Goal: Task Accomplishment & Management: Use online tool/utility

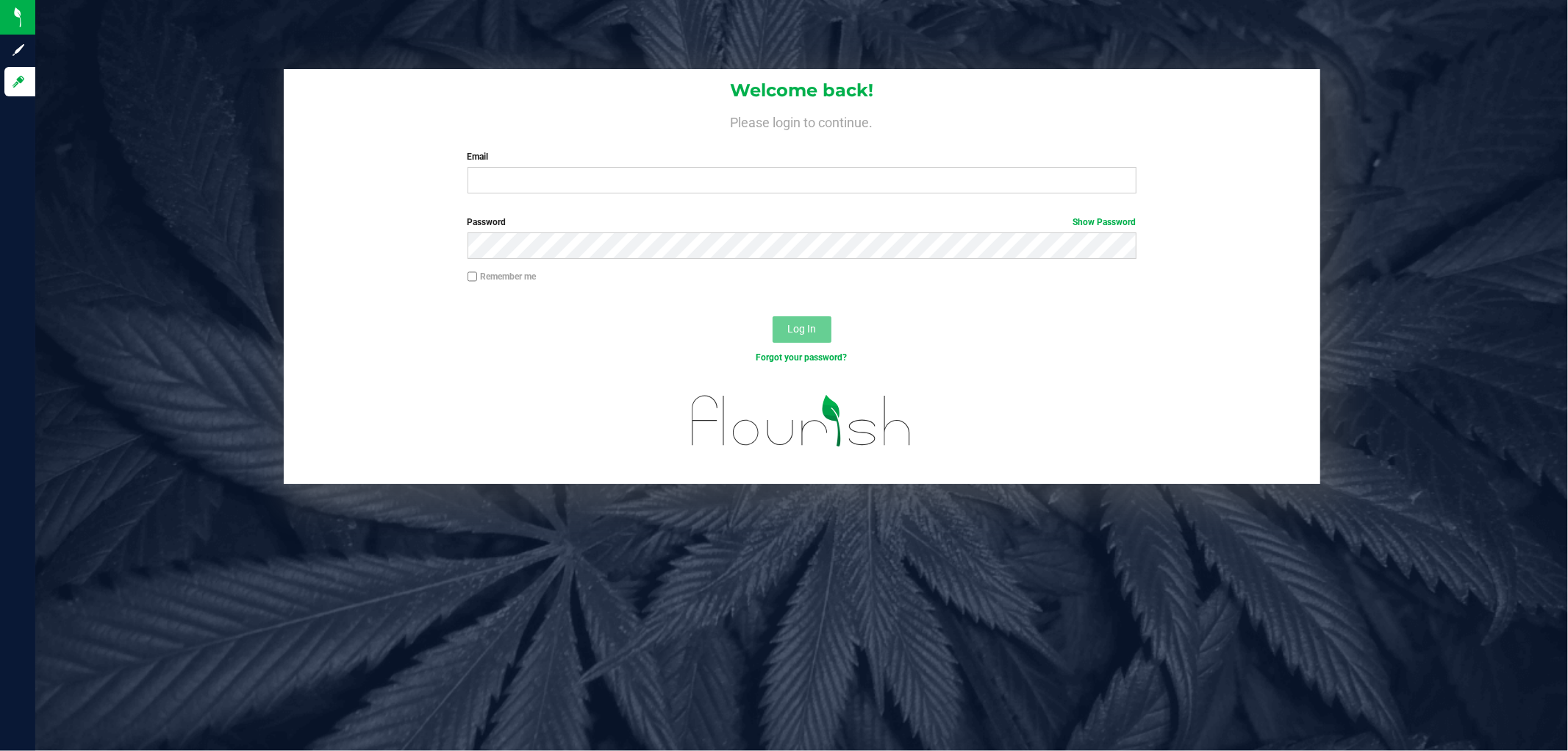
click at [572, 165] on div "Email Required Please format your email correctly." at bounding box center [802, 171] width 691 height 44
click at [572, 167] on div "Email Required Please format your email correctly." at bounding box center [802, 171] width 691 height 44
click at [576, 176] on input "Email" at bounding box center [802, 180] width 669 height 26
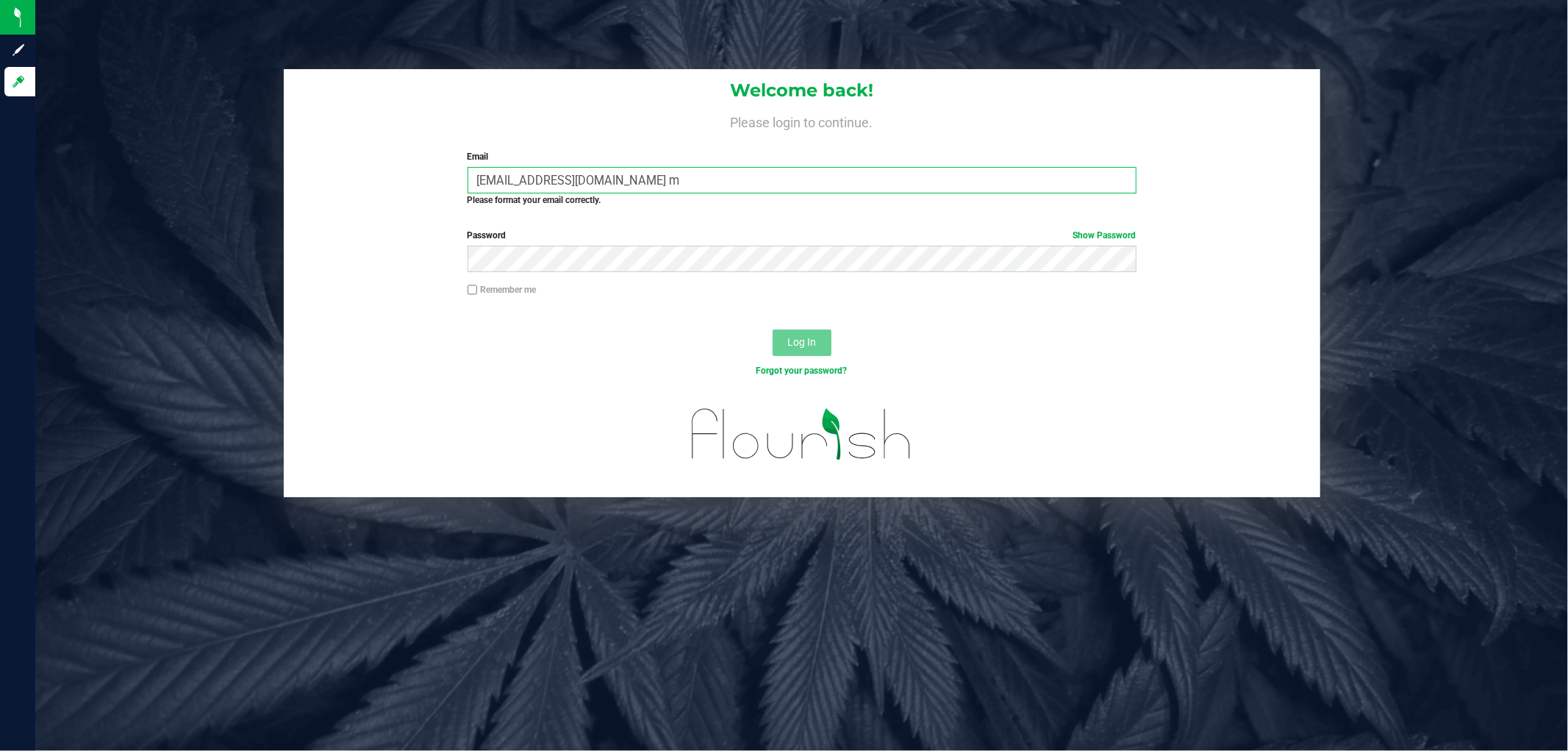
click at [630, 174] on input "smatosky@liveparallel.co m" at bounding box center [802, 180] width 669 height 26
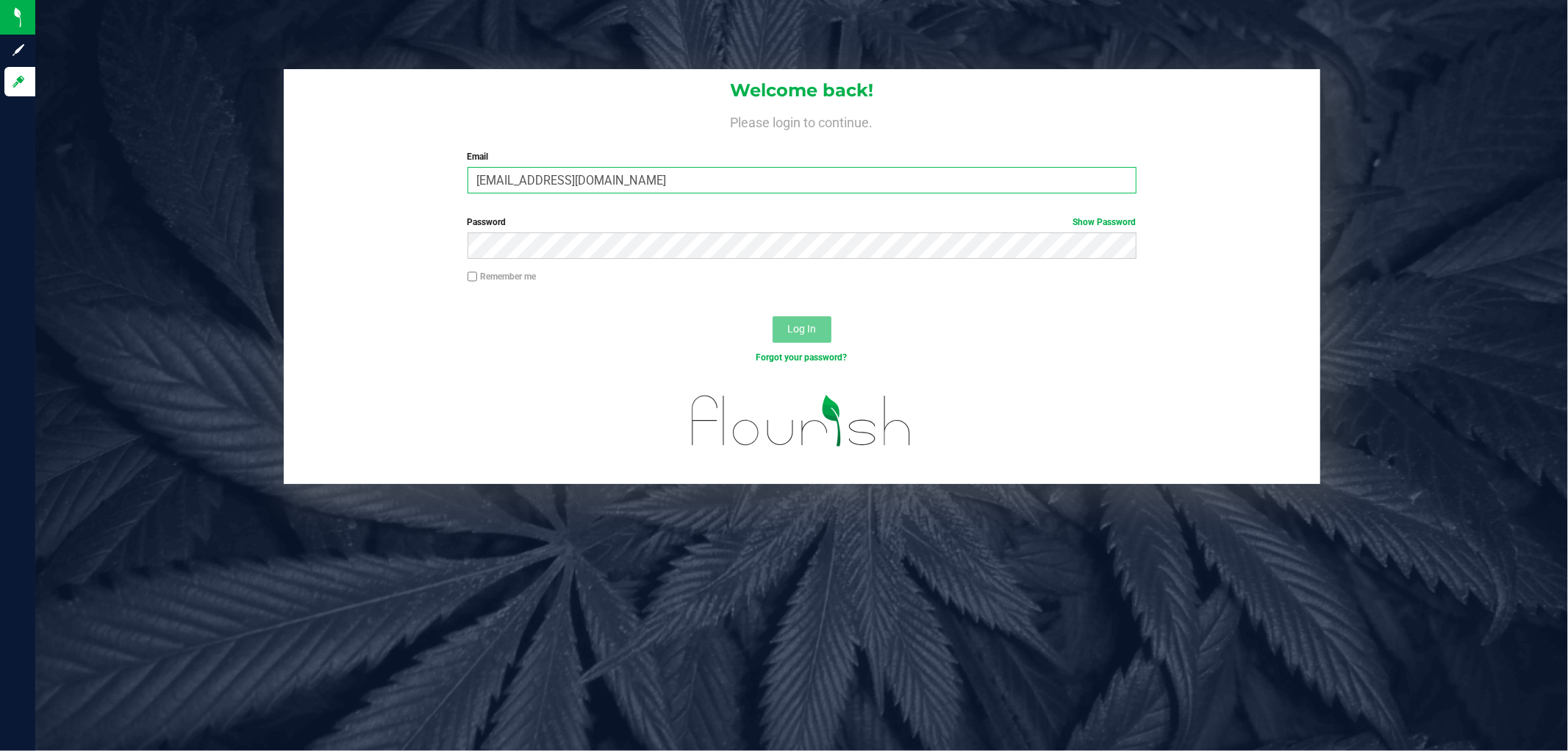
type input "[EMAIL_ADDRESS][DOMAIN_NAME]"
click at [772, 316] on button "Log In" at bounding box center [802, 329] width 58 height 26
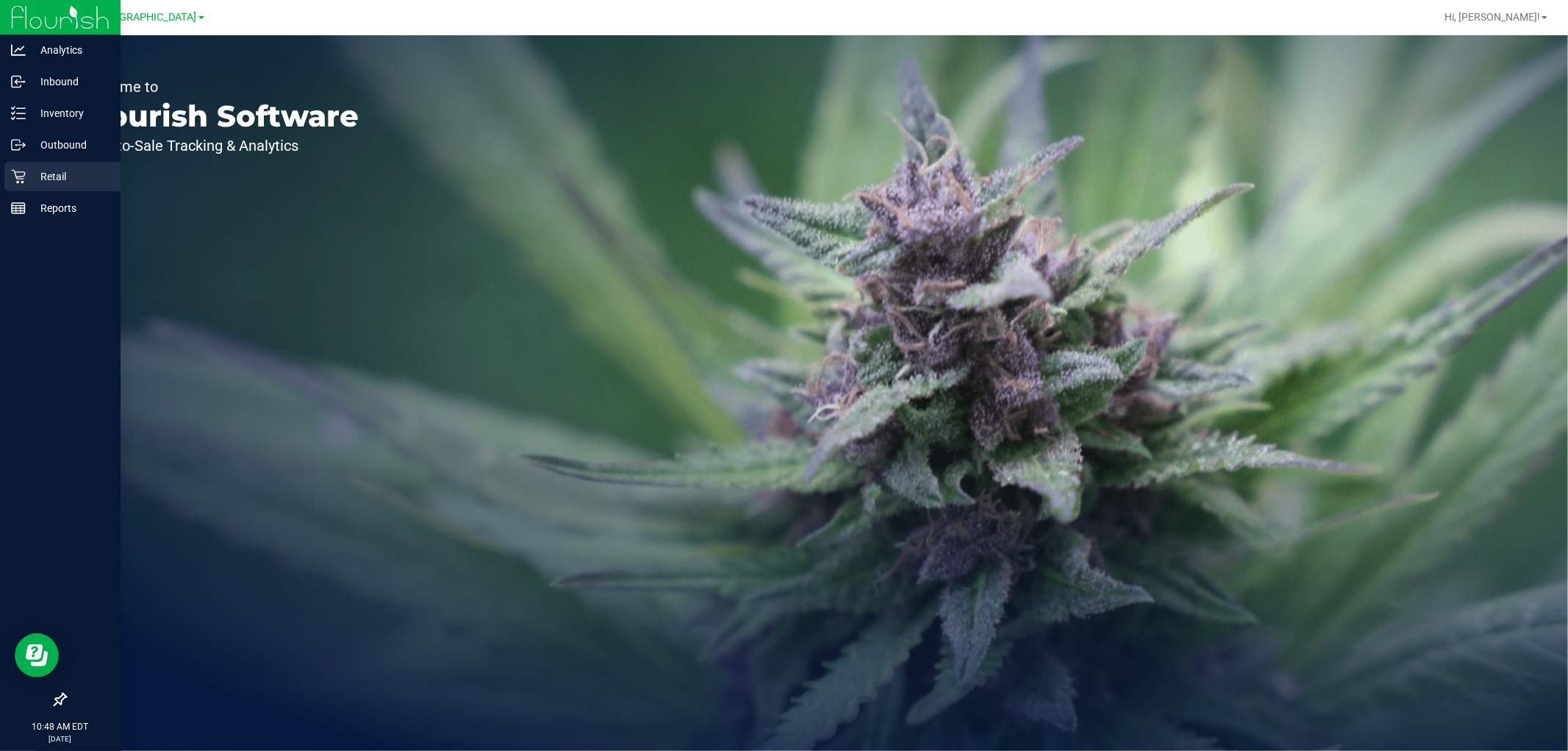
click at [62, 182] on p "Retail" at bounding box center [69, 176] width 89 height 18
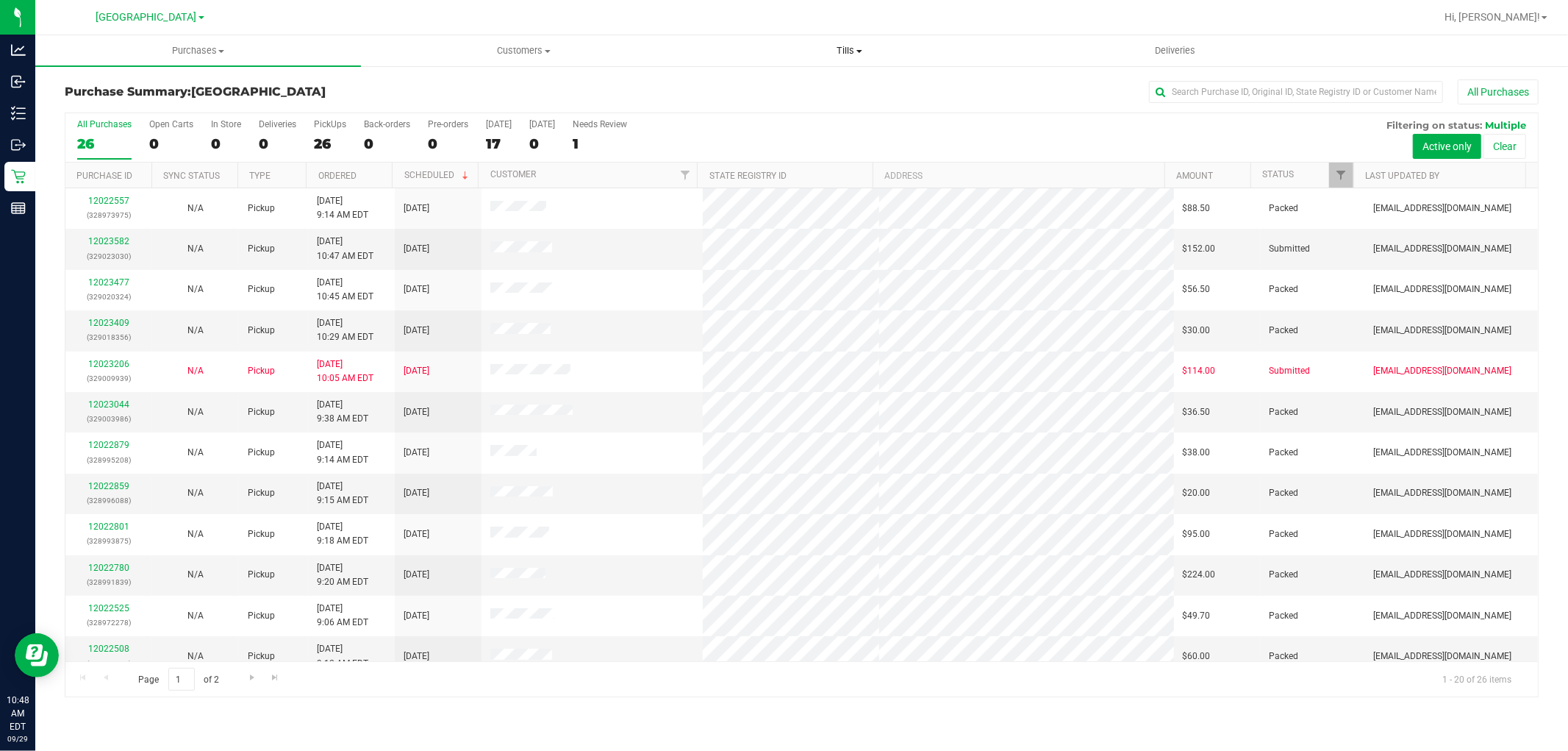
click at [847, 54] on span "Tills" at bounding box center [849, 51] width 324 height 14
click at [829, 89] on li "Manage tills" at bounding box center [849, 89] width 326 height 18
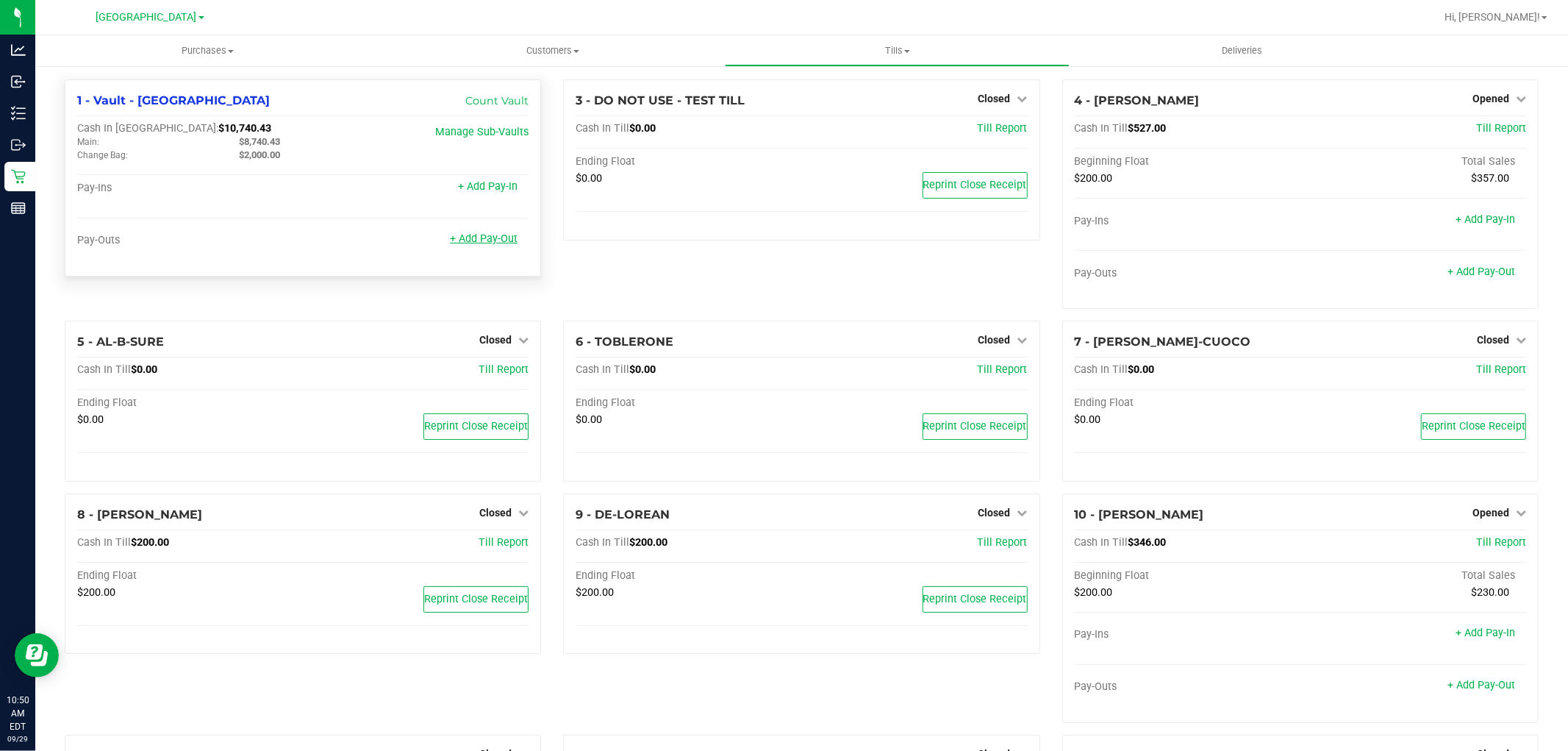
click at [483, 243] on link "+ Add Pay-Out" at bounding box center [483, 238] width 68 height 13
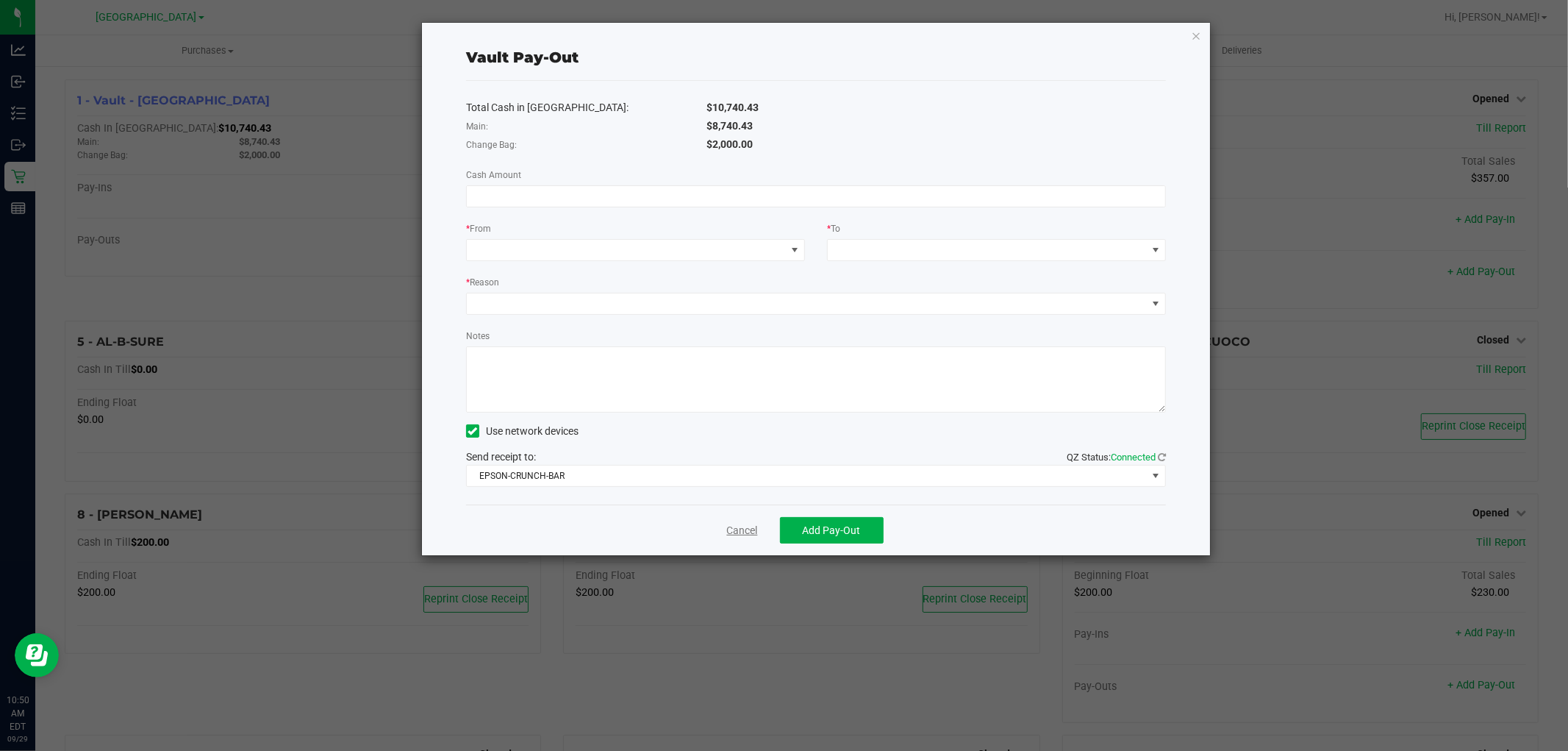
click at [750, 531] on link "Cancel" at bounding box center [742, 530] width 31 height 16
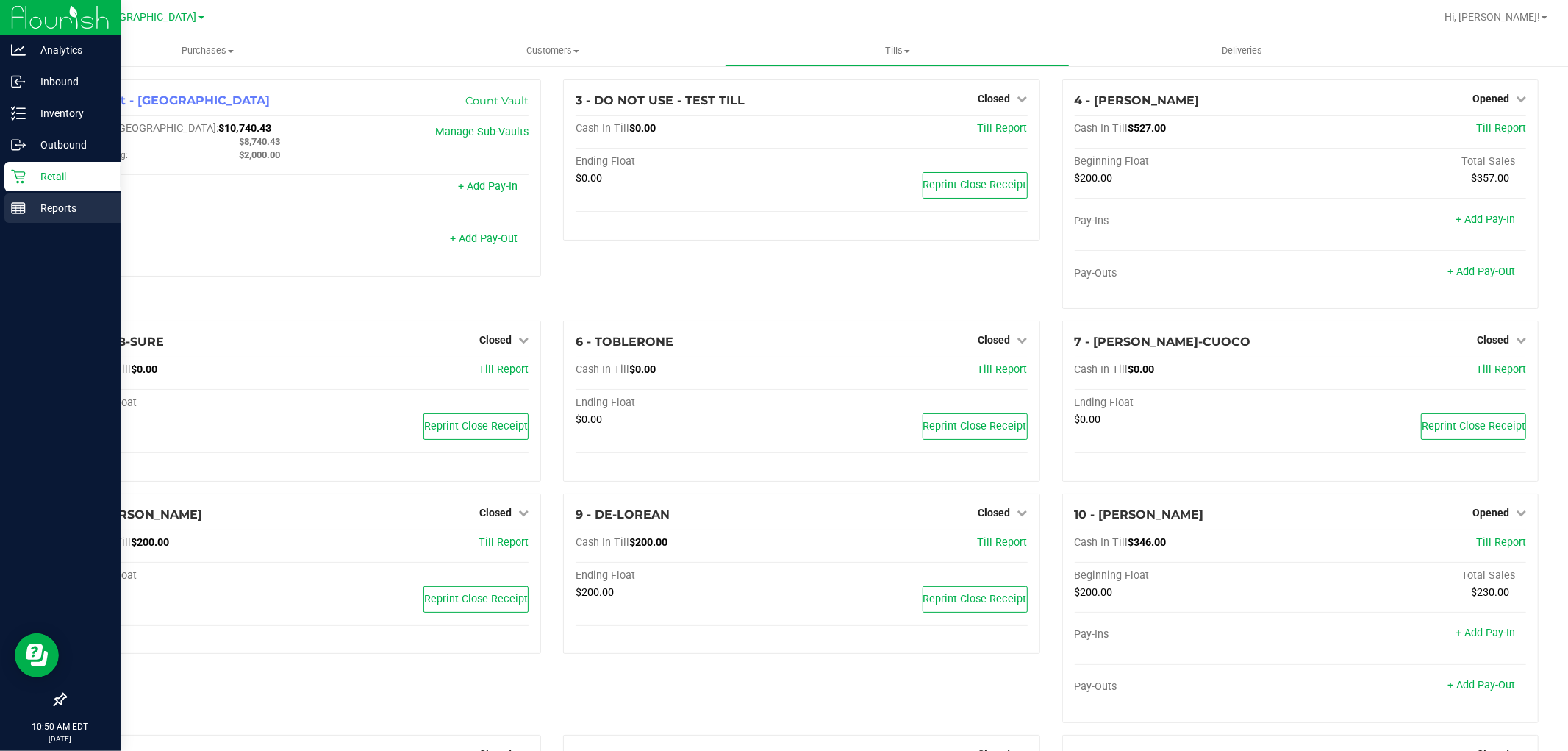
click at [22, 203] on icon at bounding box center [18, 207] width 15 height 15
click at [71, 210] on p "Reports" at bounding box center [69, 208] width 89 height 18
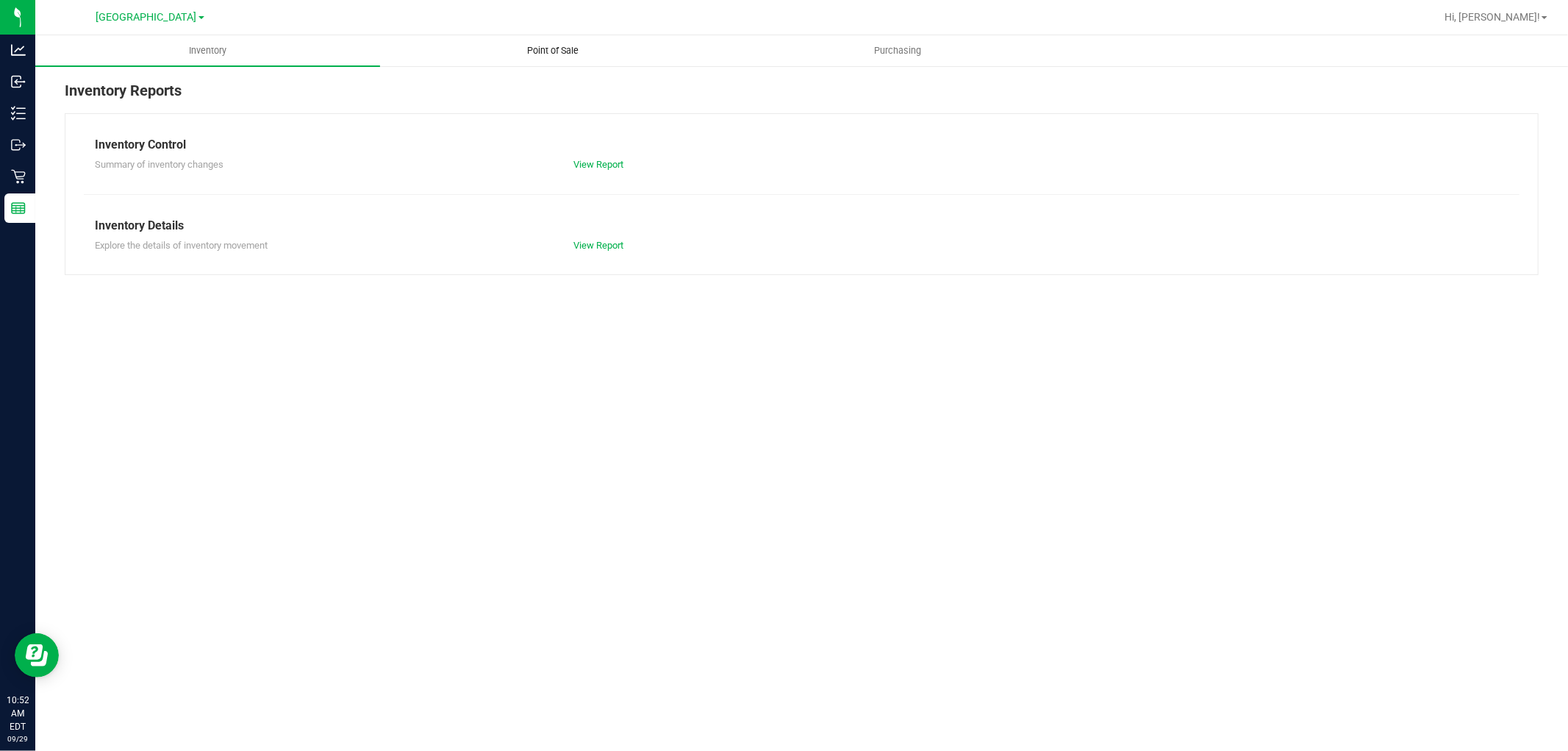
click at [569, 41] on uib-tab-heading "Point of Sale" at bounding box center [552, 51] width 343 height 29
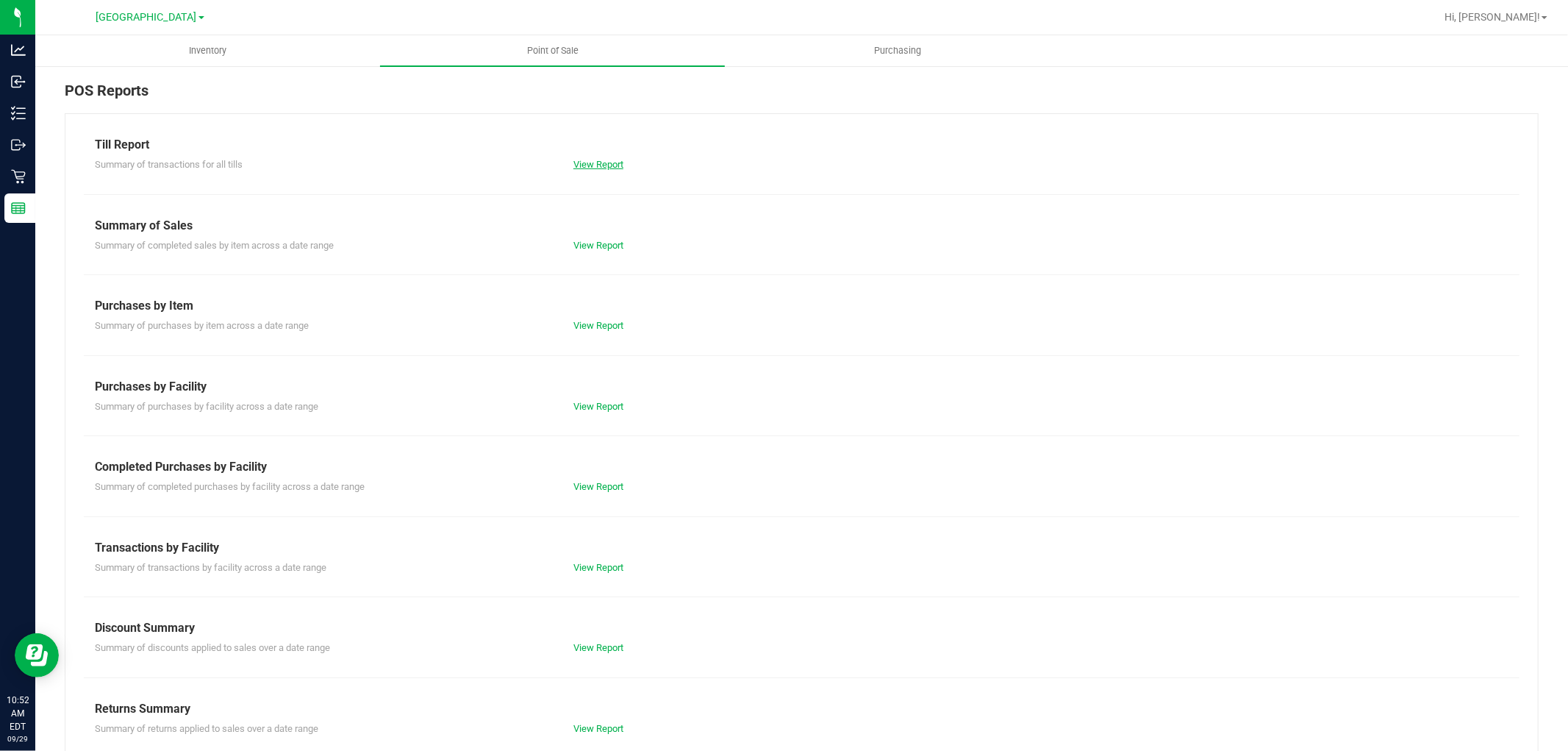
click at [574, 161] on link "View Report" at bounding box center [597, 163] width 50 height 11
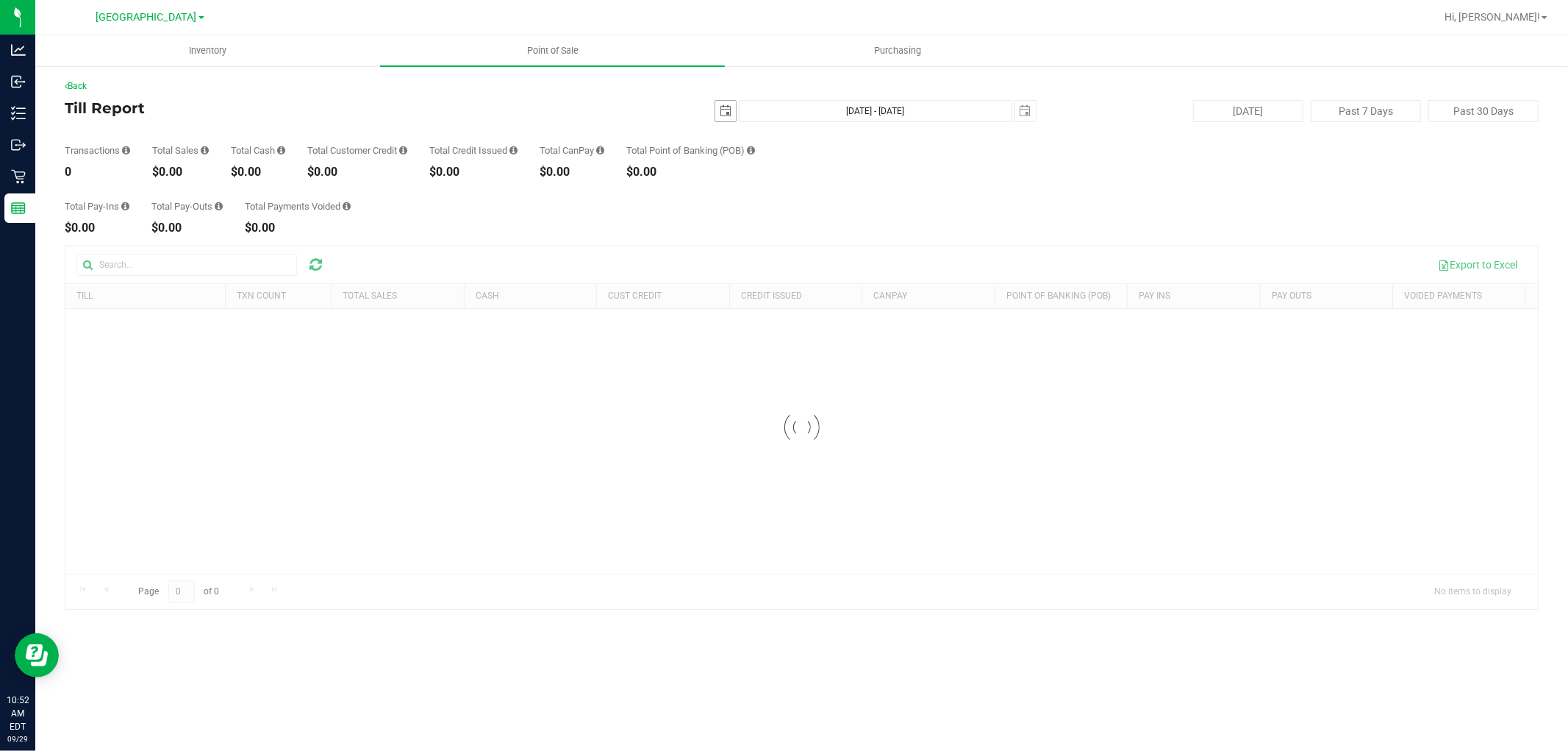
click at [726, 113] on span "select" at bounding box center [726, 111] width 12 height 12
click at [733, 283] on link "28" at bounding box center [729, 282] width 21 height 22
type input "[DATE]"
click at [1027, 111] on span "select" at bounding box center [1025, 111] width 12 height 12
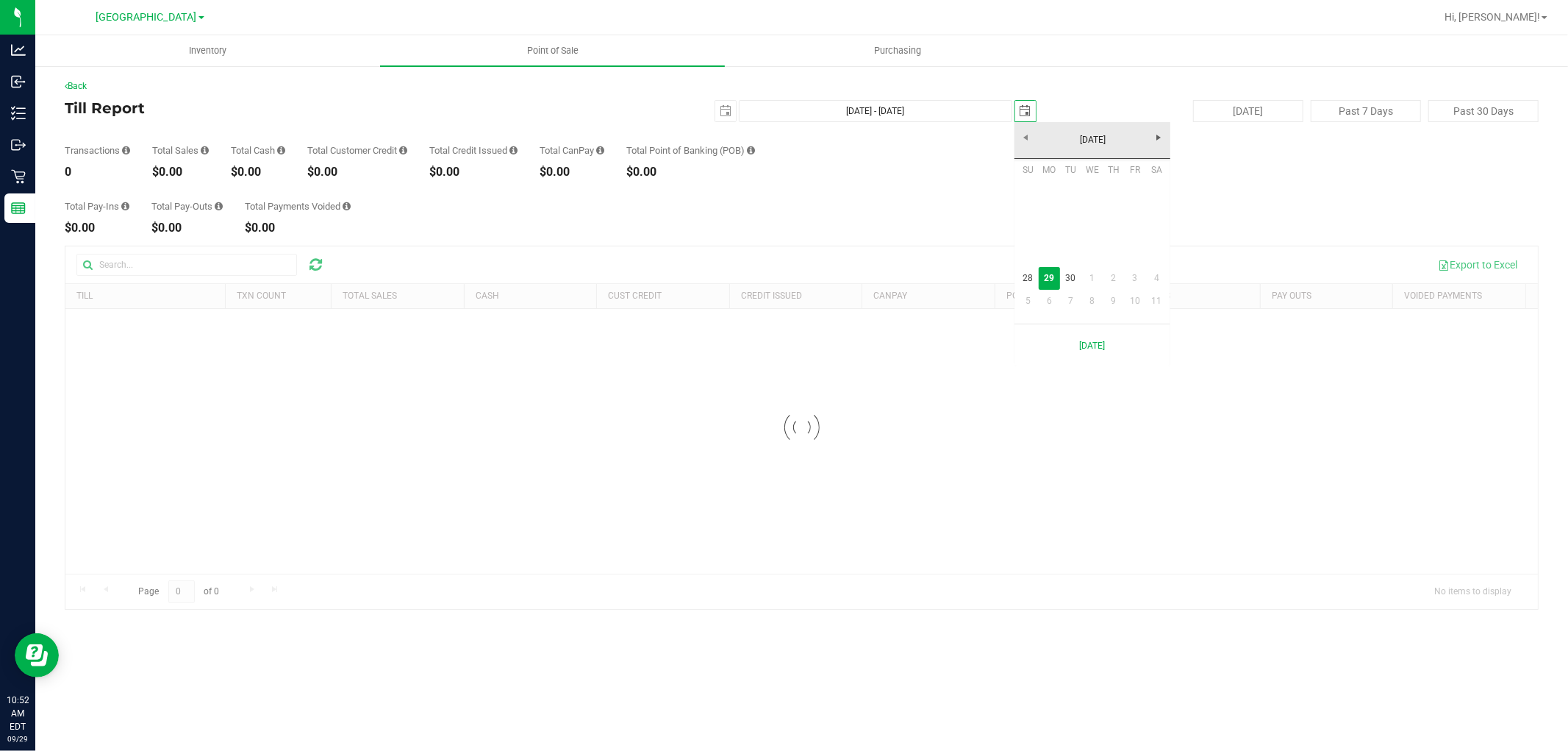
scroll to position [0, 37]
click at [1019, 274] on link "28" at bounding box center [1028, 277] width 21 height 22
type input "[DATE] - [DATE]"
type input "[DATE]"
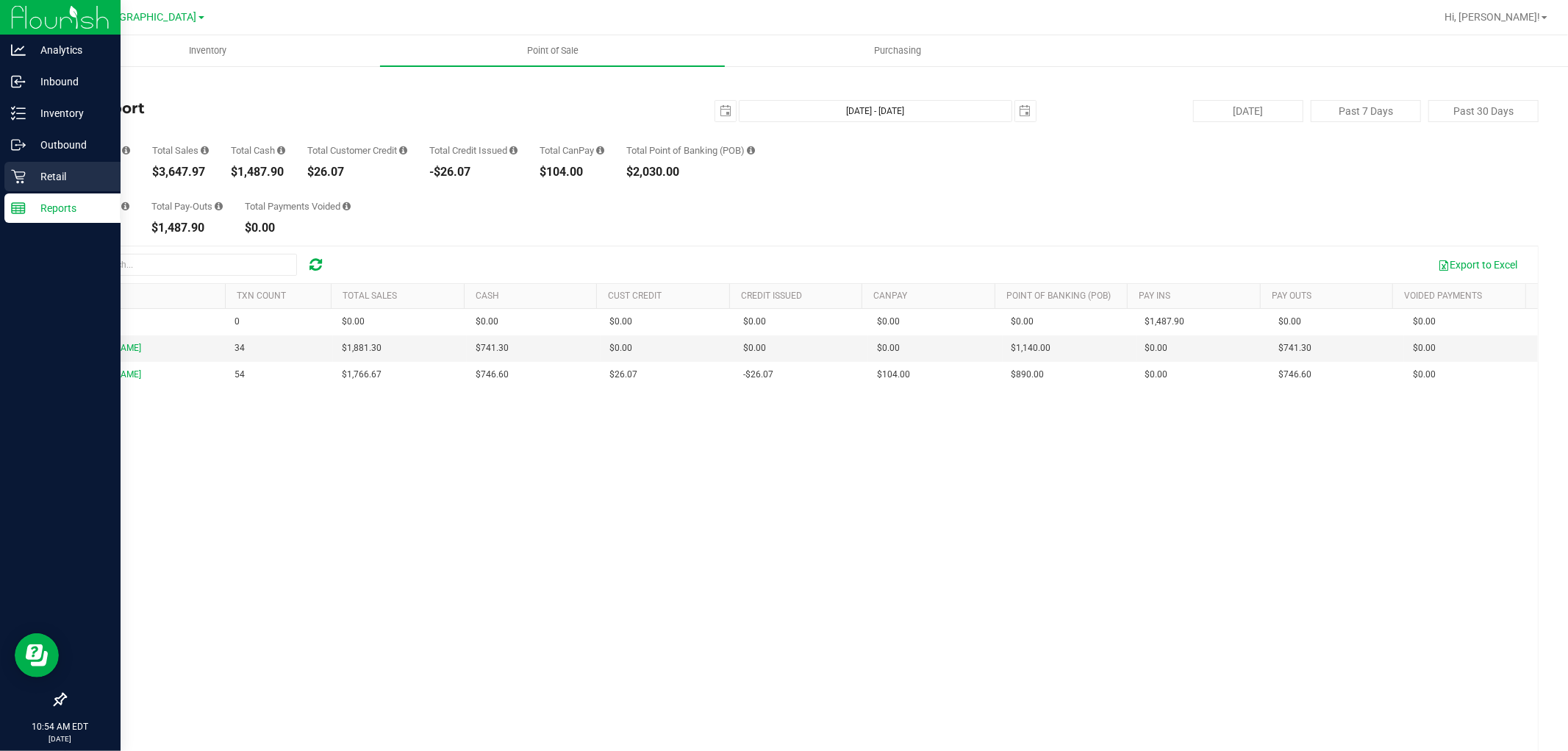
click at [11, 185] on div "Retail" at bounding box center [62, 176] width 116 height 29
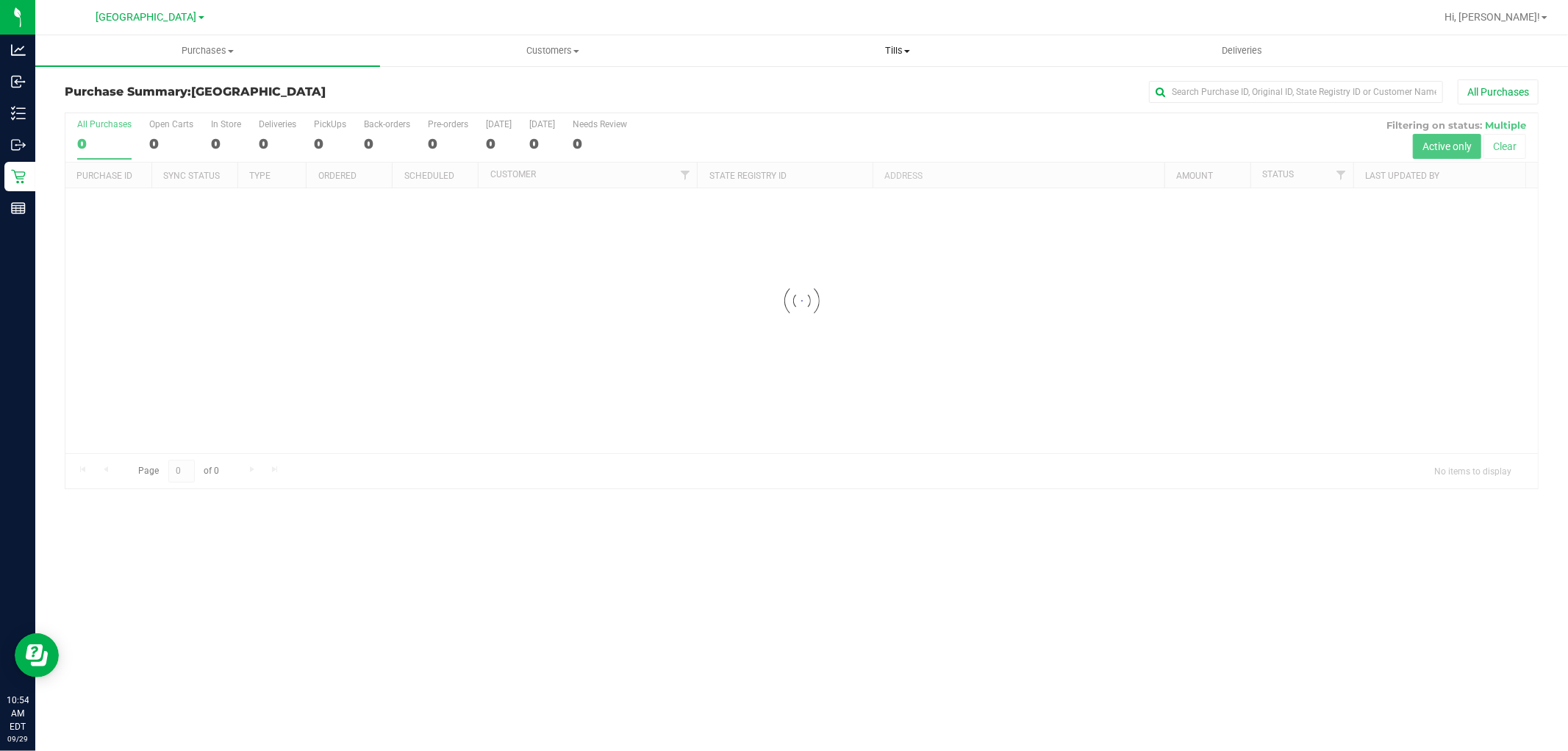
click at [876, 46] on span "Tills" at bounding box center [897, 51] width 343 height 14
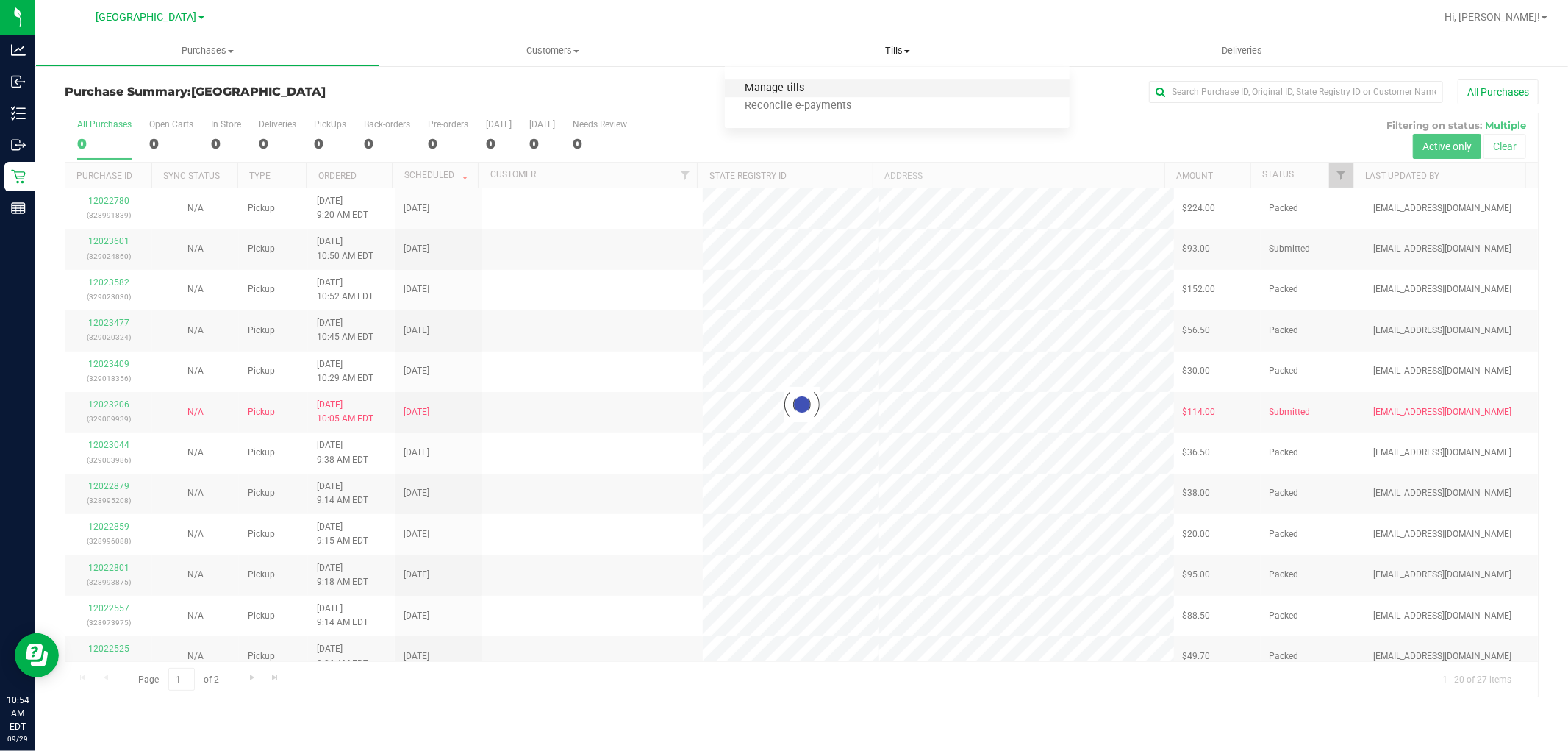
click at [804, 86] on span "Manage tills" at bounding box center [774, 89] width 99 height 13
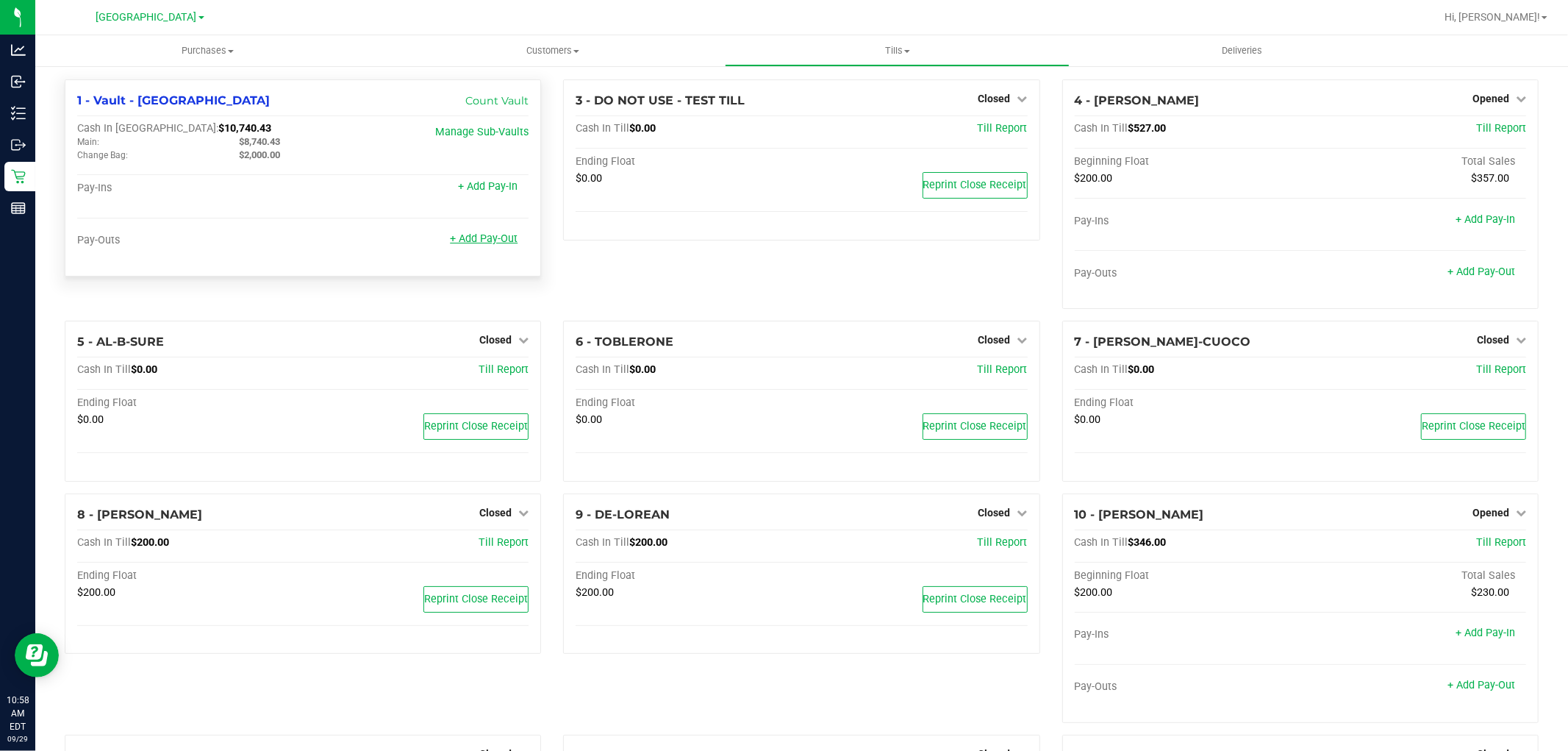
click at [476, 242] on link "+ Add Pay-Out" at bounding box center [483, 238] width 68 height 13
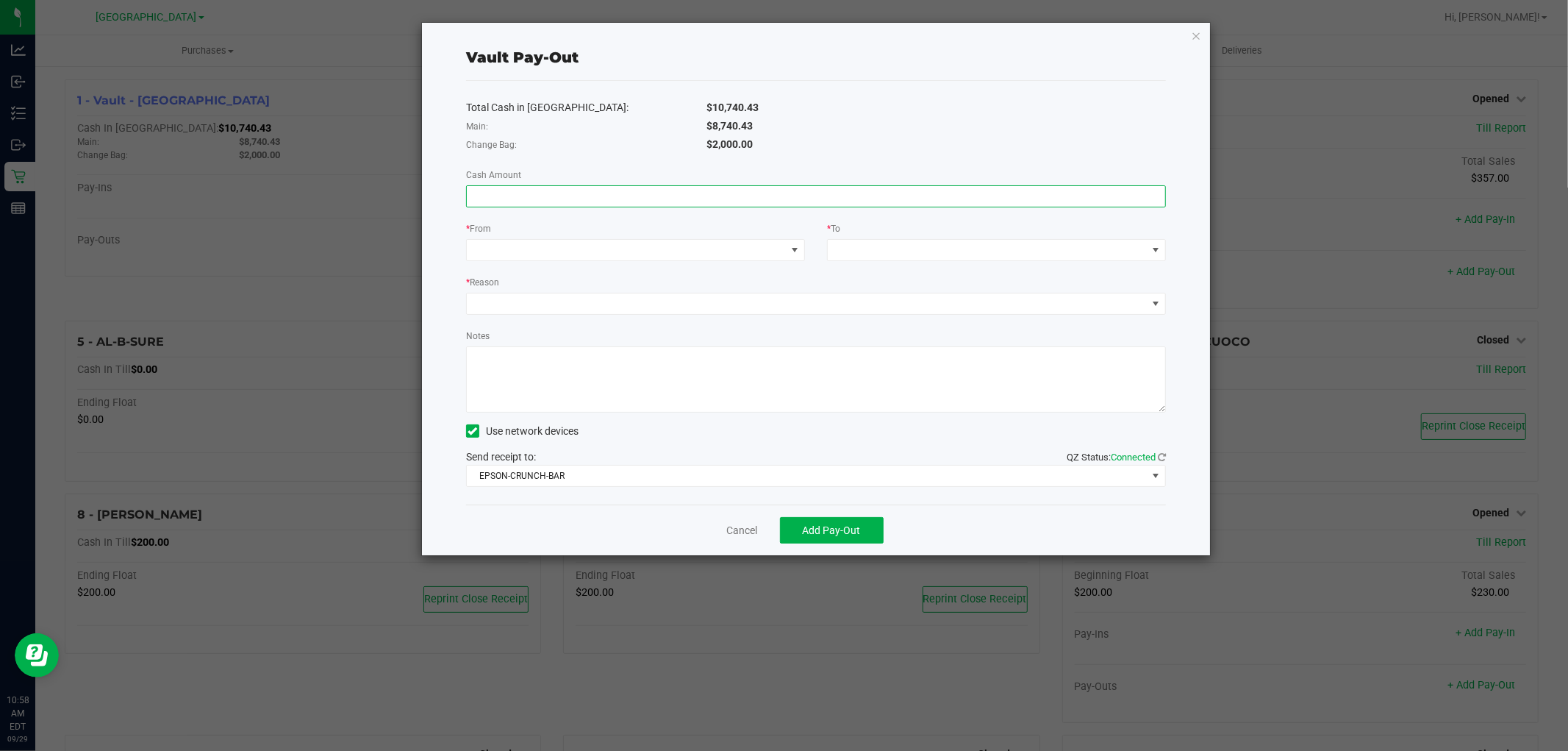
click at [726, 201] on input at bounding box center [816, 196] width 698 height 20
type input "$8,740.43"
click at [789, 255] on span at bounding box center [795, 250] width 12 height 12
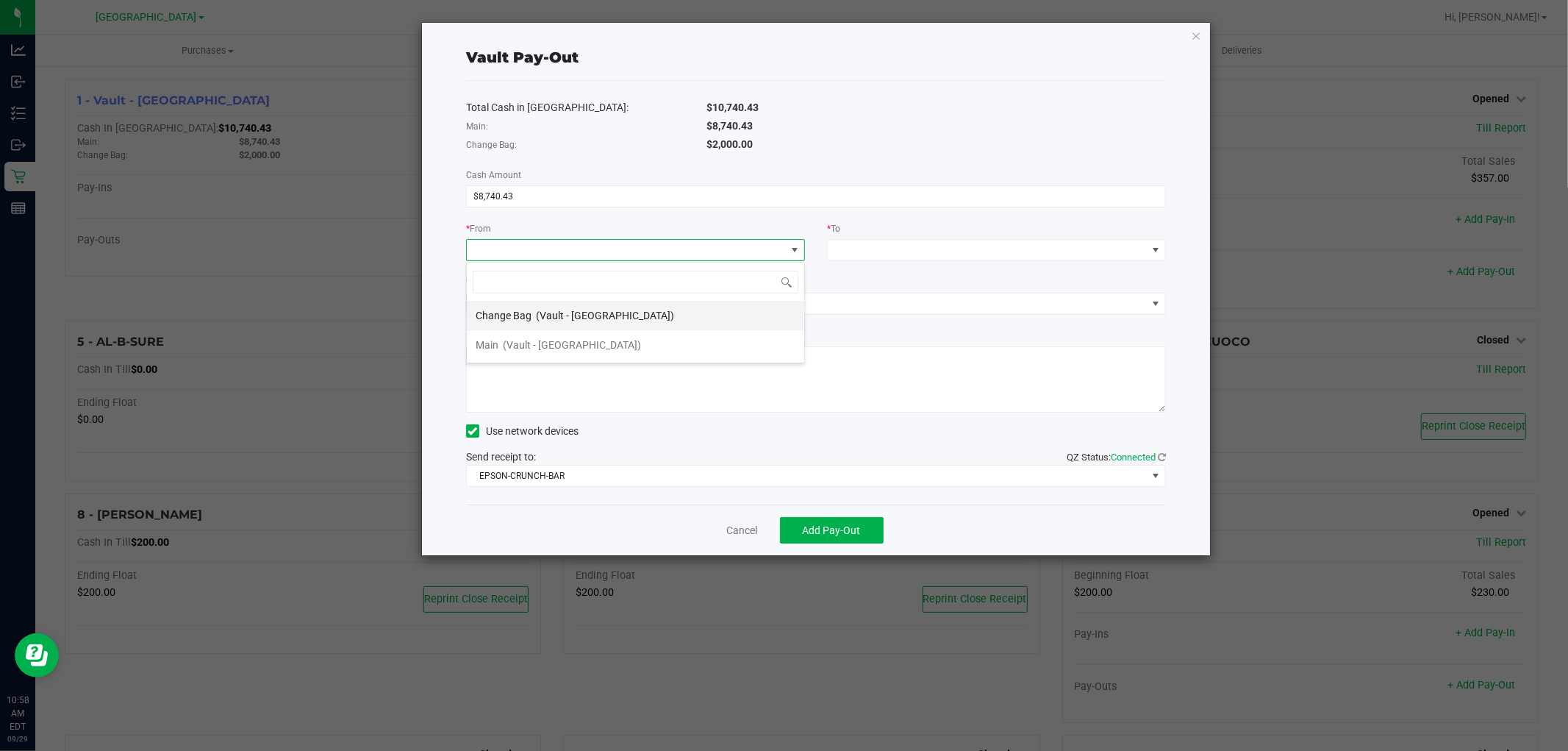
scroll to position [22, 339]
drag, startPoint x: 648, startPoint y: 344, endPoint x: 791, endPoint y: 303, distance: 148.8
click at [648, 344] on li "Main (Vault - [GEOGRAPHIC_DATA])" at bounding box center [635, 344] width 338 height 29
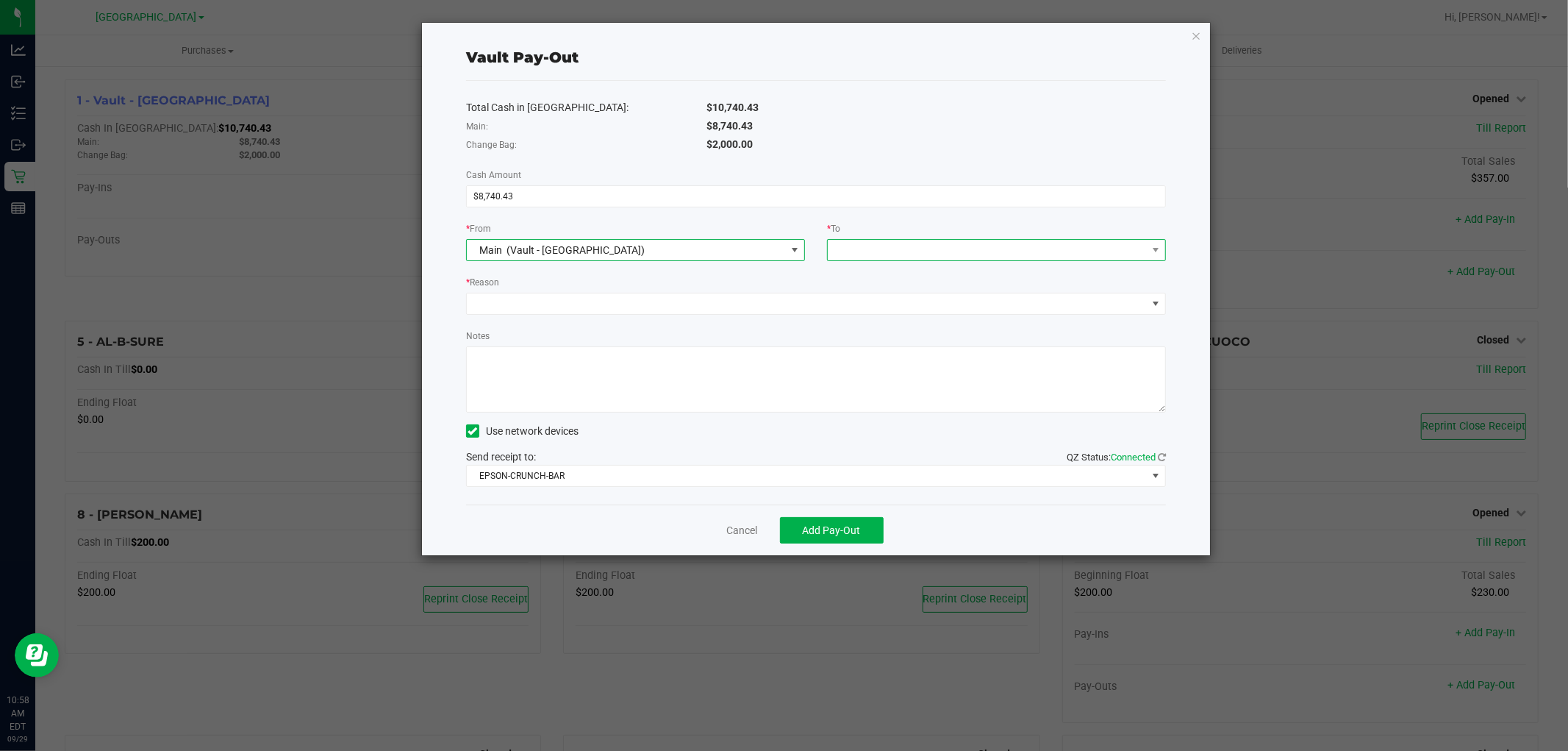
click at [873, 246] on span at bounding box center [987, 249] width 319 height 20
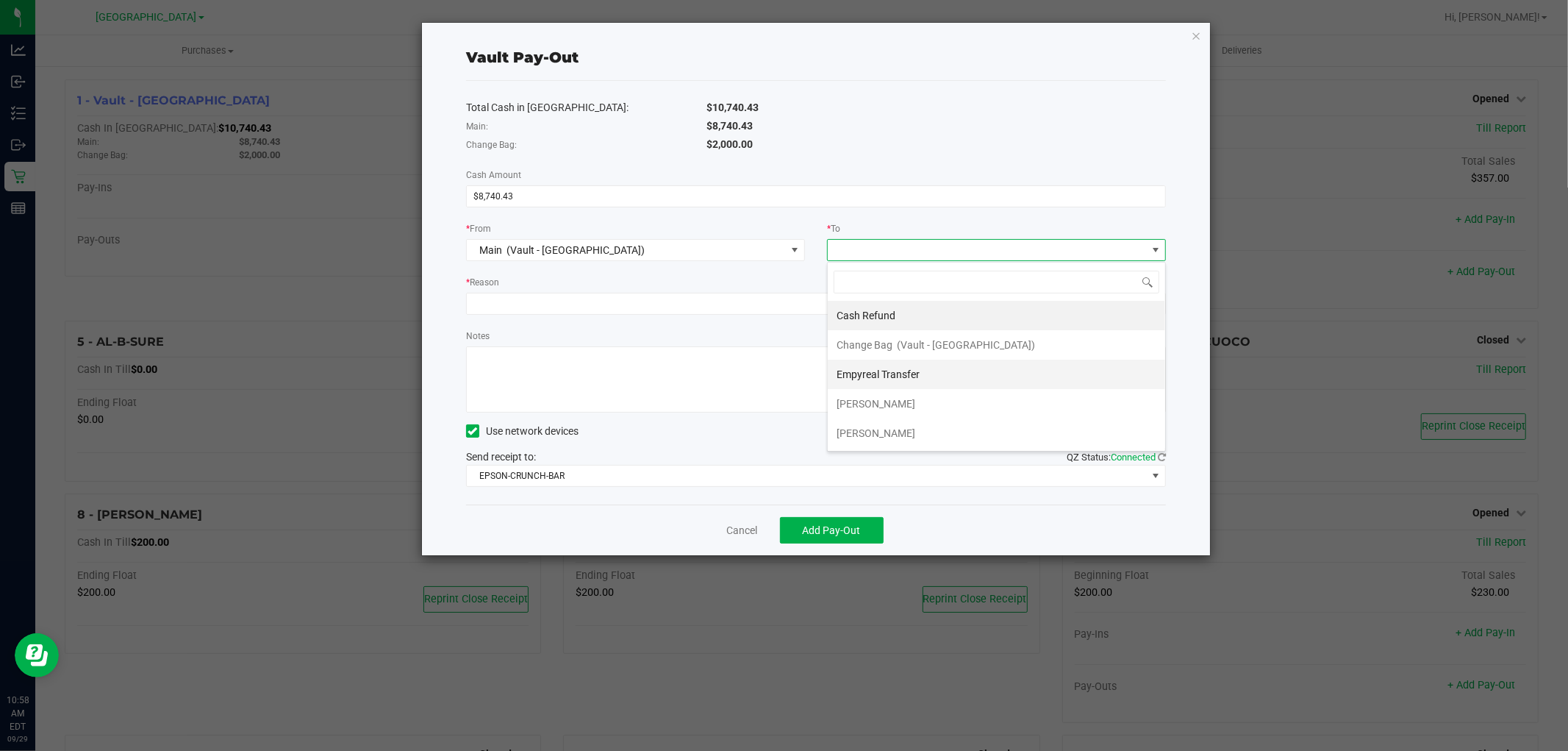
click at [909, 374] on span "Empyreal Transfer" at bounding box center [877, 375] width 83 height 12
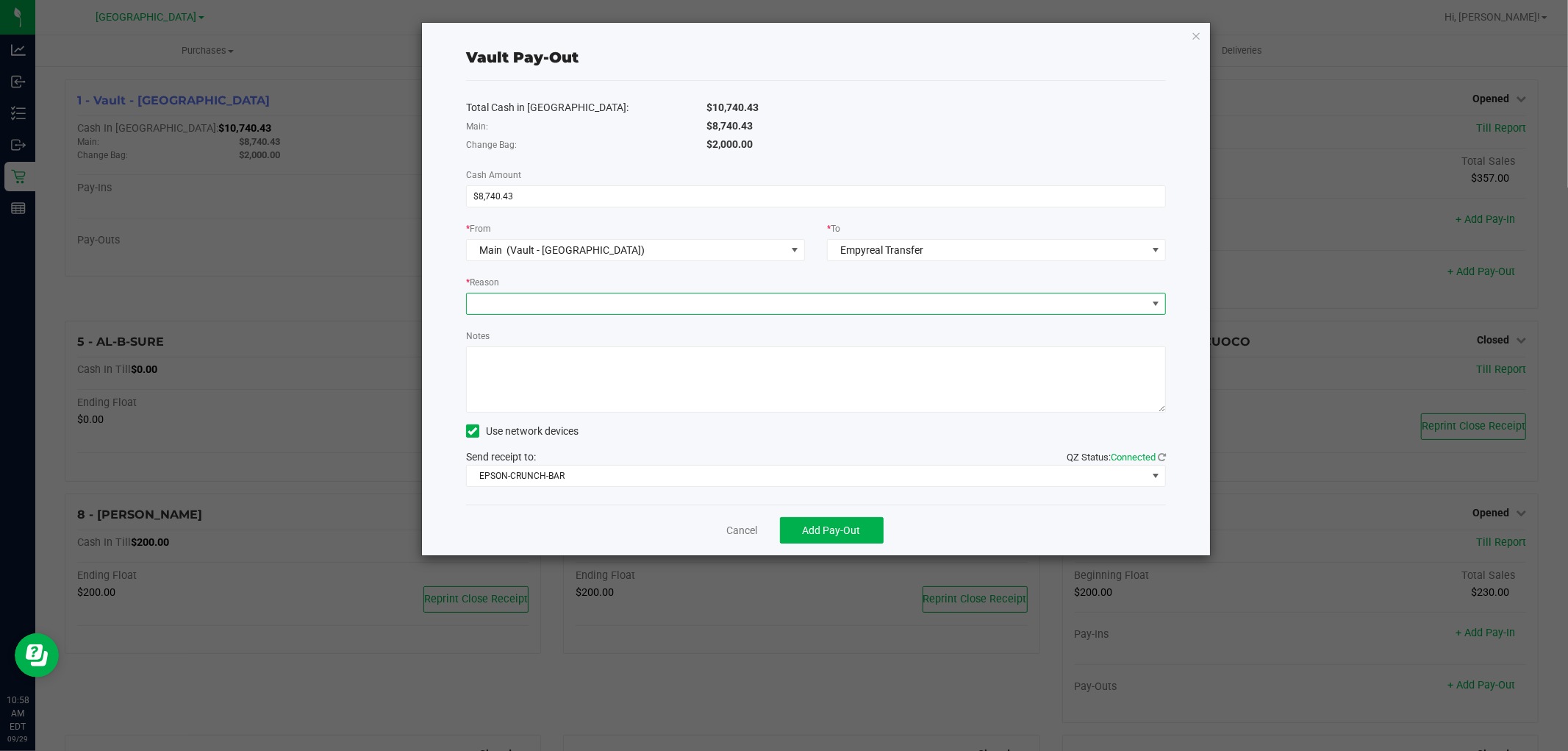
click at [810, 309] on span at bounding box center [806, 304] width 680 height 20
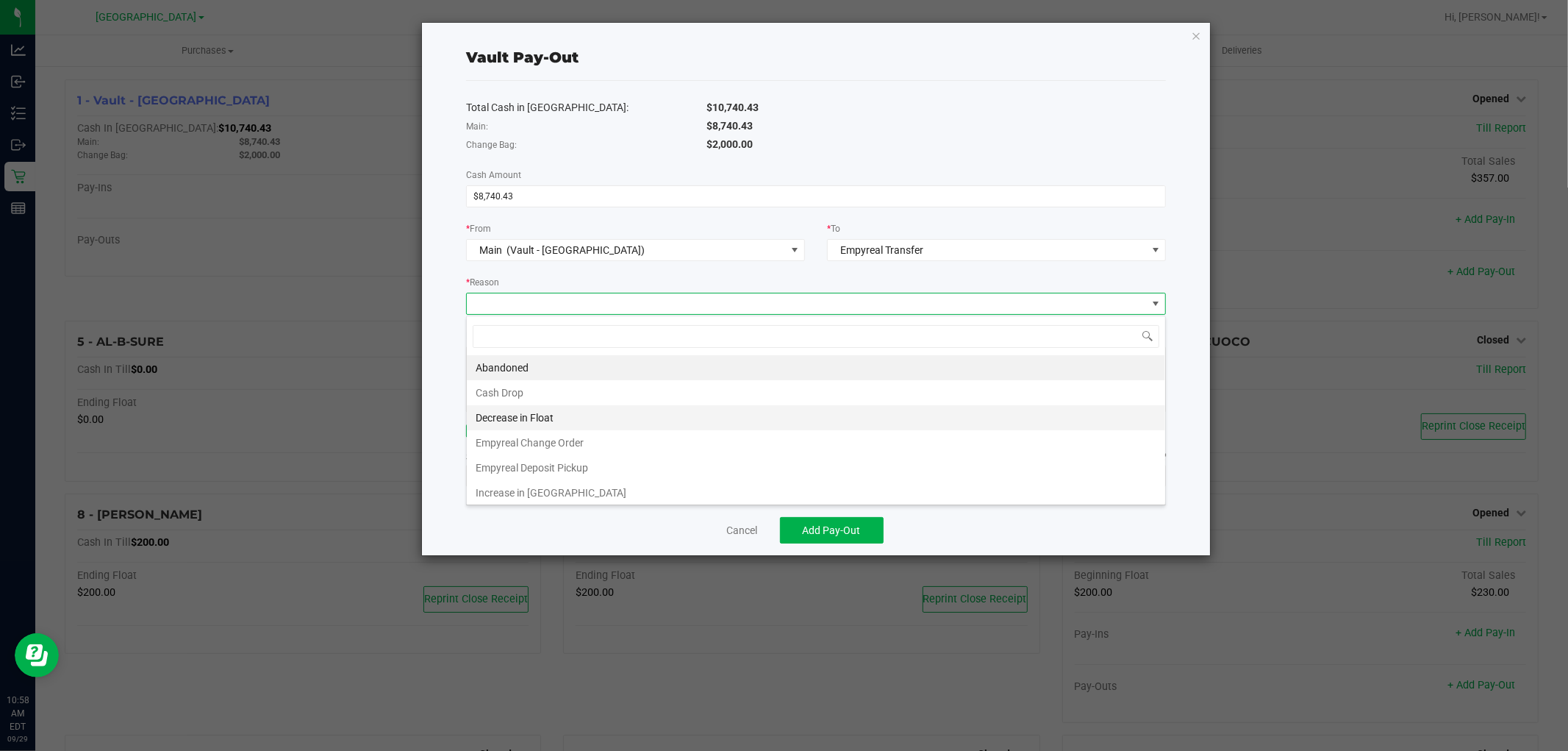
scroll to position [22, 699]
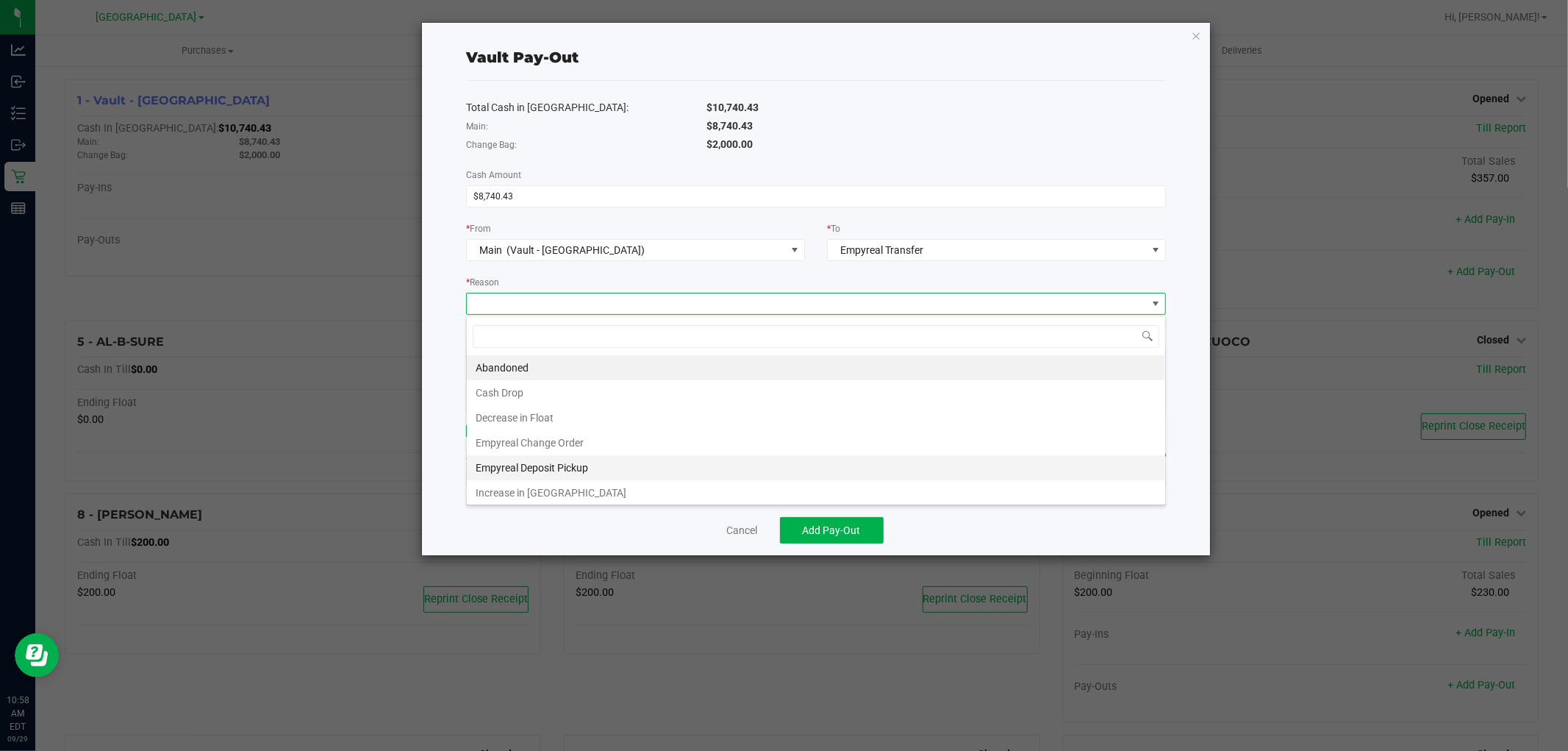
click at [600, 459] on li "Empyreal Deposit Pickup" at bounding box center [816, 468] width 698 height 25
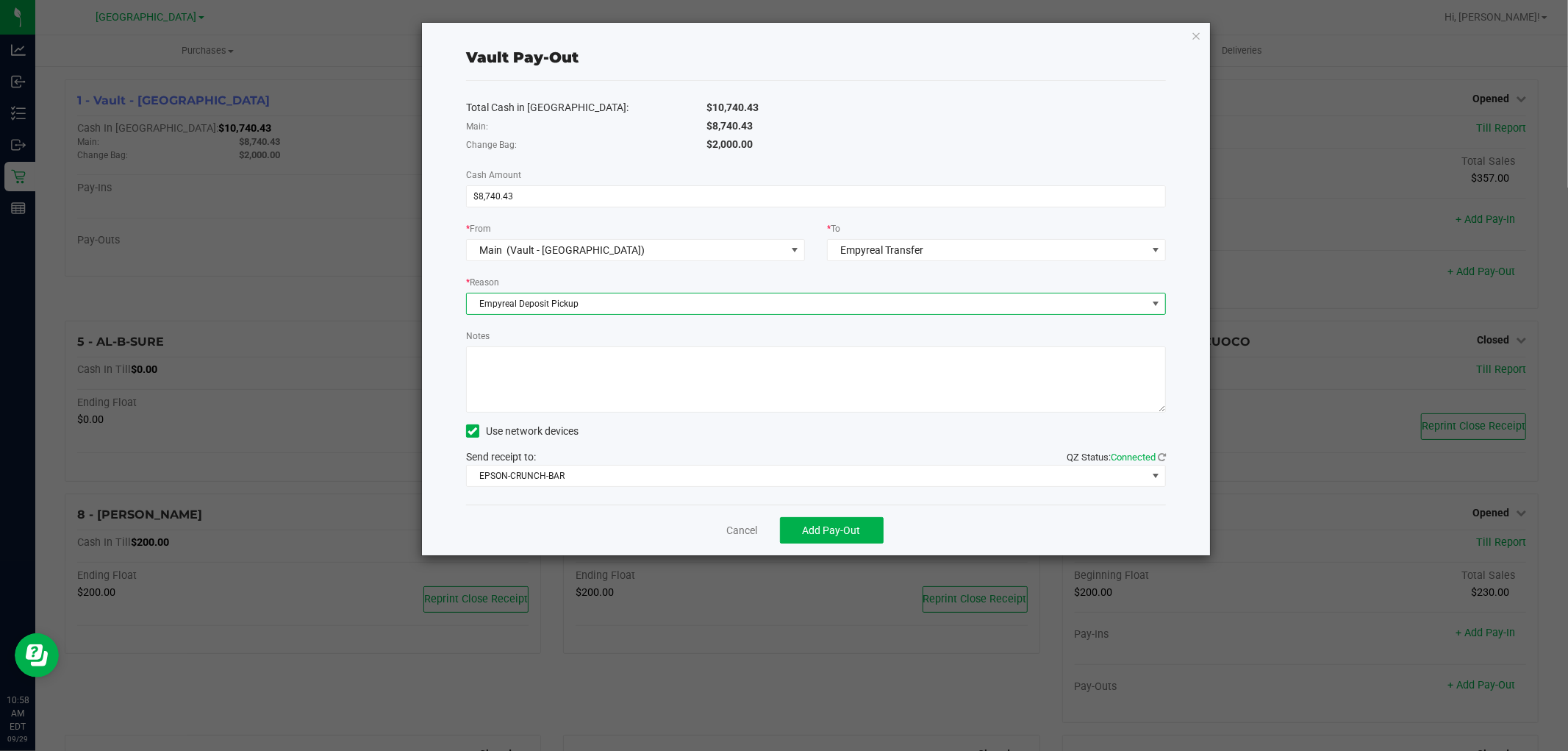
click at [545, 388] on textarea "Notes" at bounding box center [815, 379] width 699 height 66
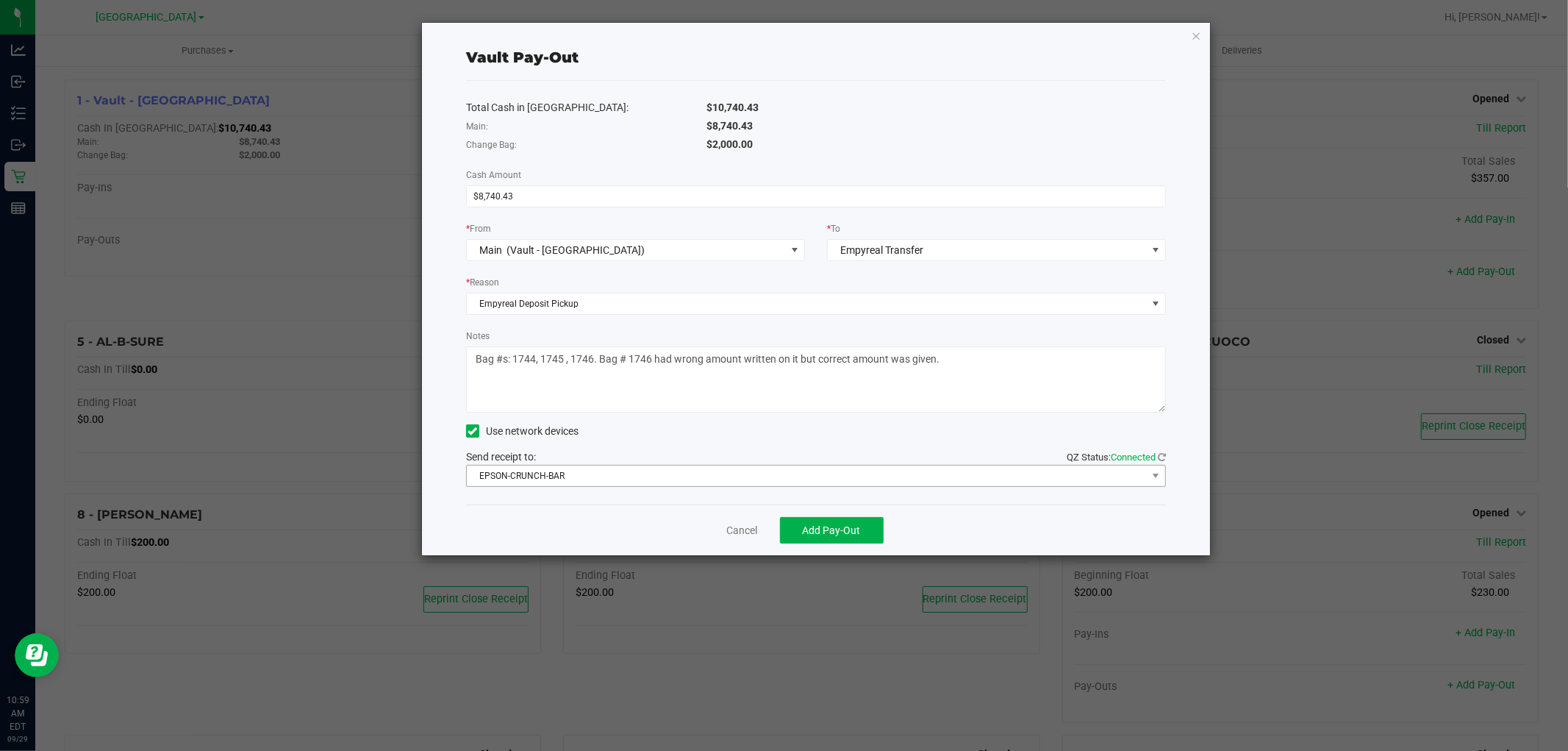
type textarea "Bag #s: 1744, 1745 , 1746. Bag # 1746 had wrong amount written on it but correc…"
click at [597, 471] on span "EPSON-CRUNCH-BAR" at bounding box center [806, 475] width 680 height 20
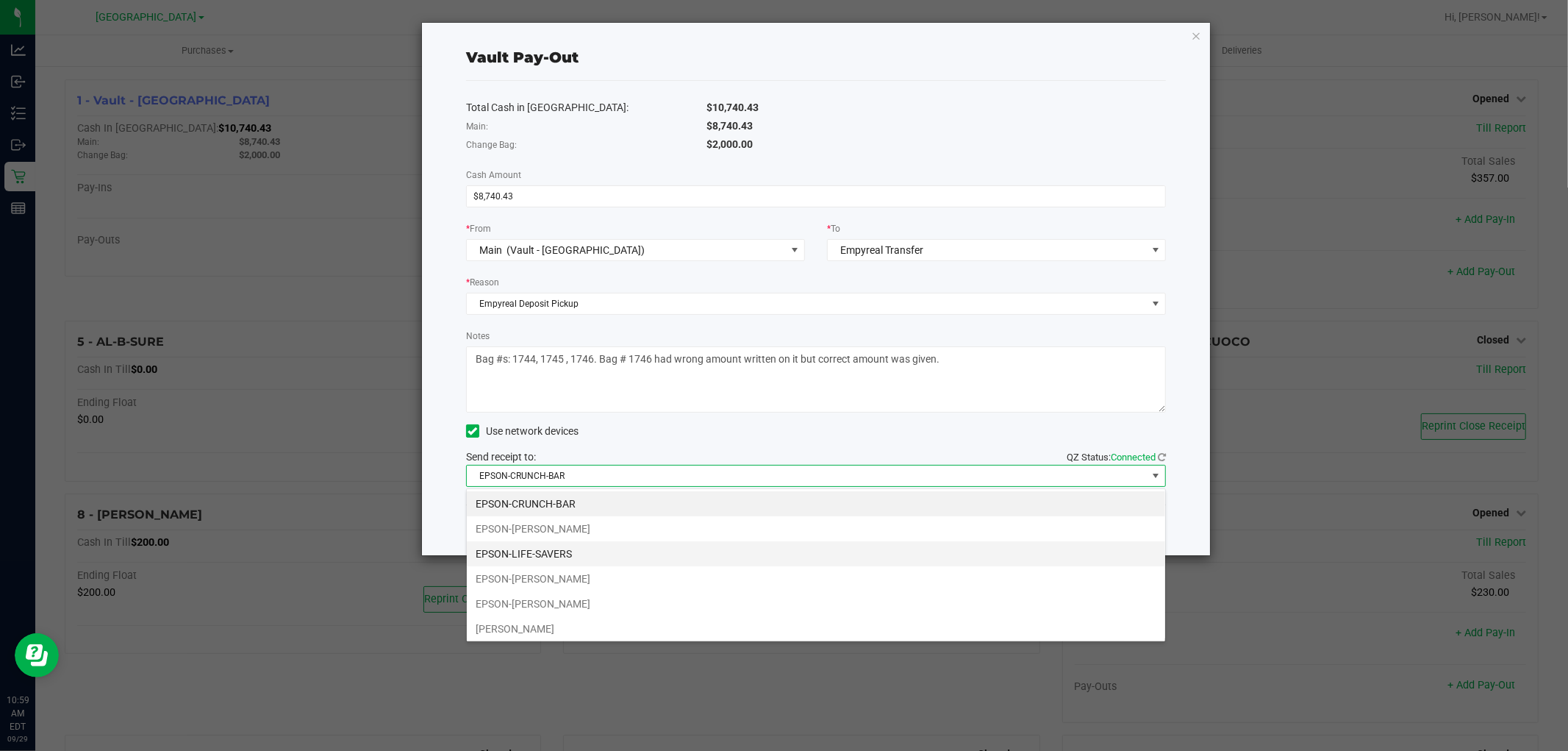
click at [566, 553] on li "EPSON-LIFE-SAVERS" at bounding box center [816, 554] width 698 height 25
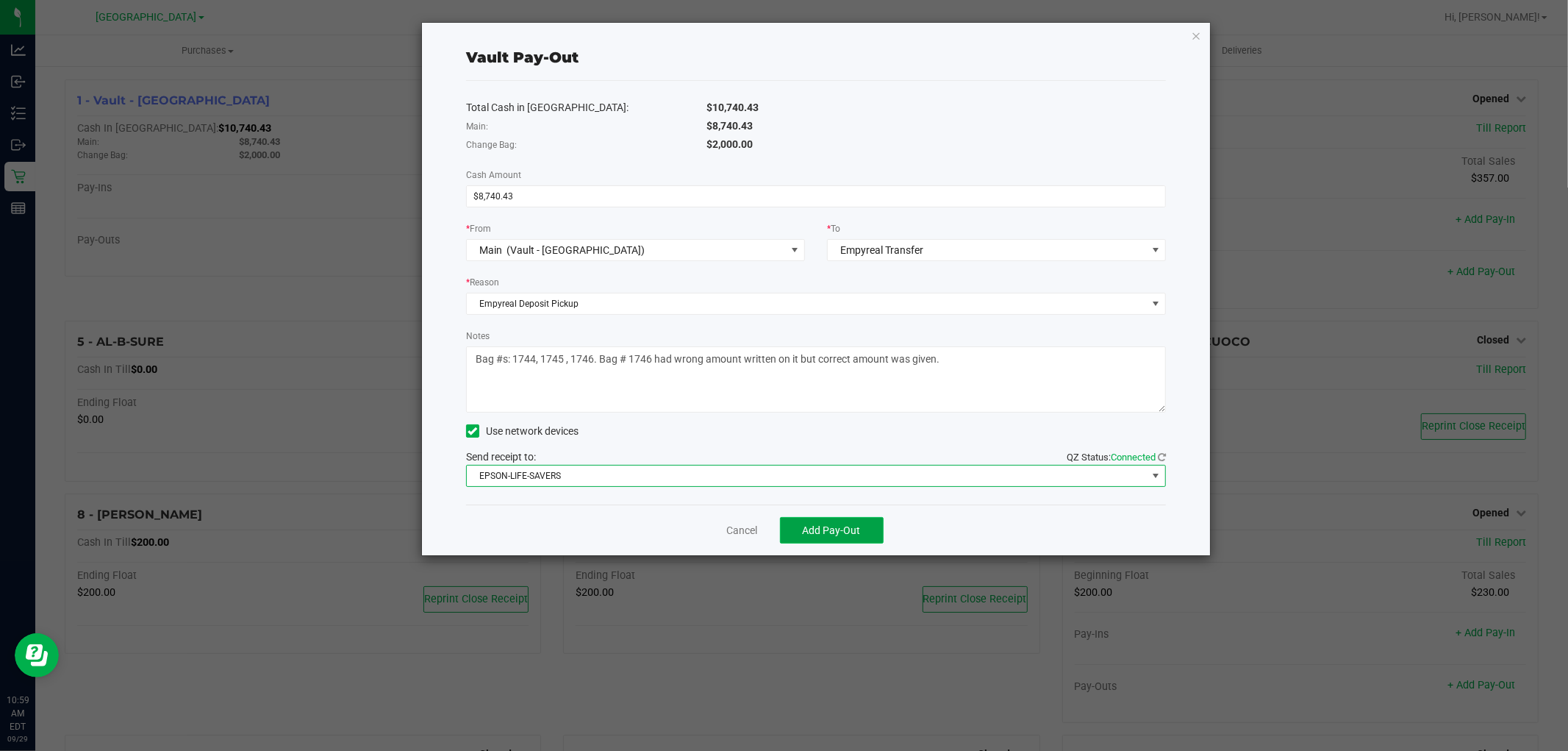
click at [854, 535] on span "Add Pay-Out" at bounding box center [832, 530] width 58 height 12
click at [1194, 34] on icon "button" at bounding box center [1195, 35] width 11 height 18
